Goal: Transaction & Acquisition: Purchase product/service

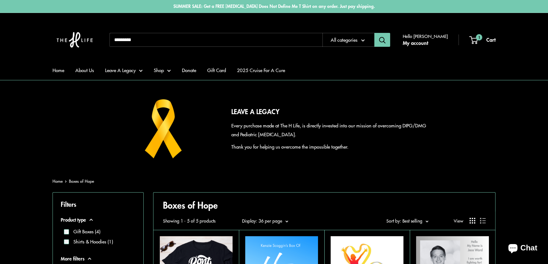
click at [178, 41] on input "Search..." at bounding box center [215, 40] width 213 height 14
type input "********"
click at [374, 33] on button "Search" at bounding box center [382, 40] width 16 height 14
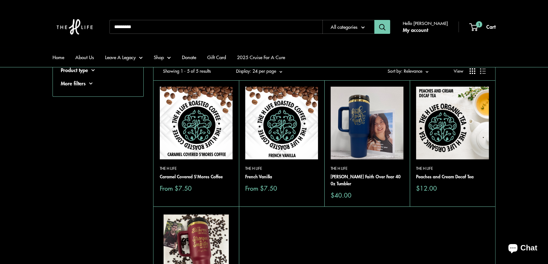
scroll to position [57, 0]
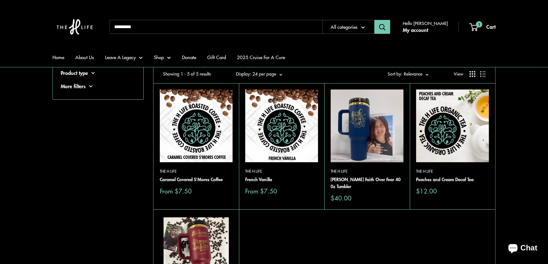
click at [289, 129] on img at bounding box center [281, 126] width 73 height 73
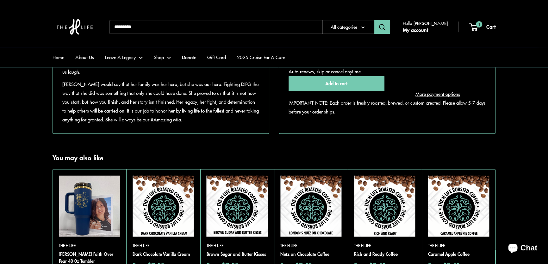
scroll to position [546, 0]
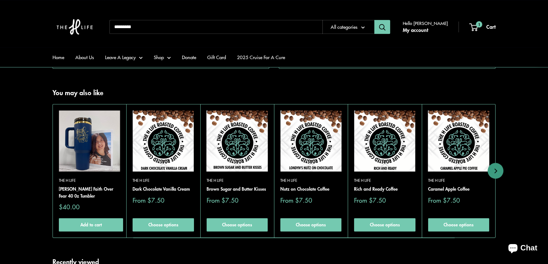
click at [243, 129] on img at bounding box center [237, 140] width 61 height 61
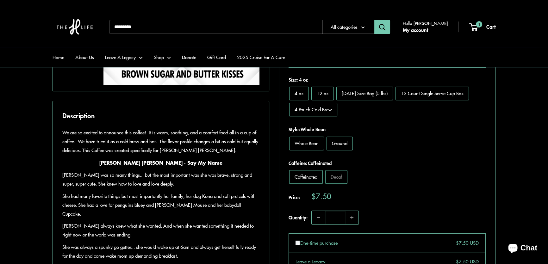
scroll to position [259, 0]
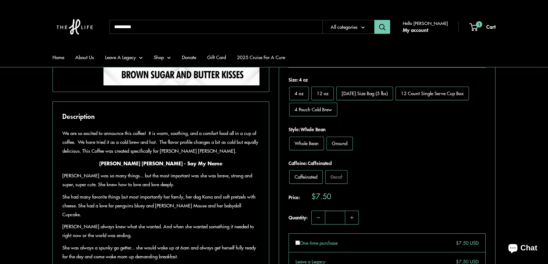
click at [188, 25] on input "Search..." at bounding box center [215, 27] width 213 height 14
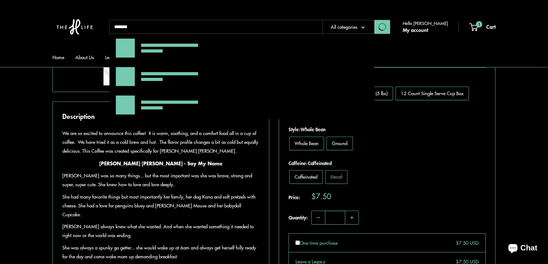
type input "*******"
click at [374, 20] on button "Search" at bounding box center [382, 27] width 16 height 14
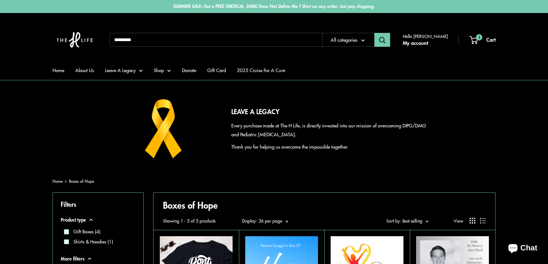
click at [199, 41] on input "Search..." at bounding box center [215, 40] width 213 height 14
type input "*******"
click at [374, 33] on button "Search" at bounding box center [382, 40] width 16 height 14
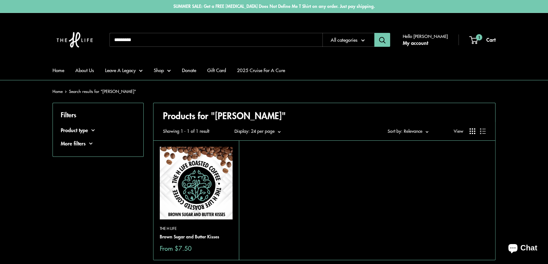
click at [201, 176] on img at bounding box center [196, 183] width 73 height 73
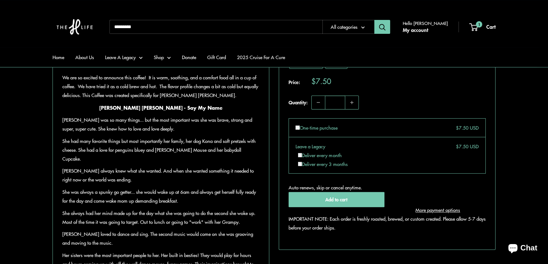
scroll to position [316, 0]
